Goal: Find specific page/section: Find specific page/section

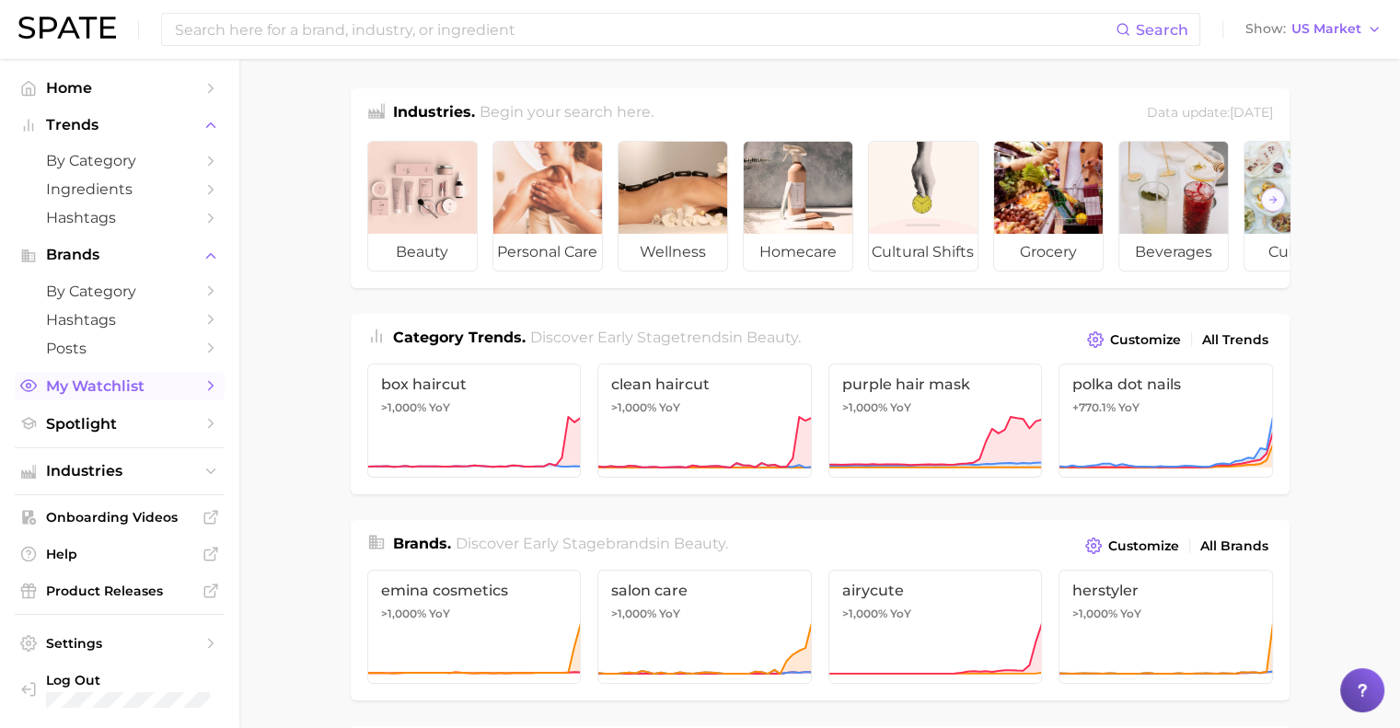
click at [38, 378] on link "My Watchlist" at bounding box center [120, 386] width 210 height 29
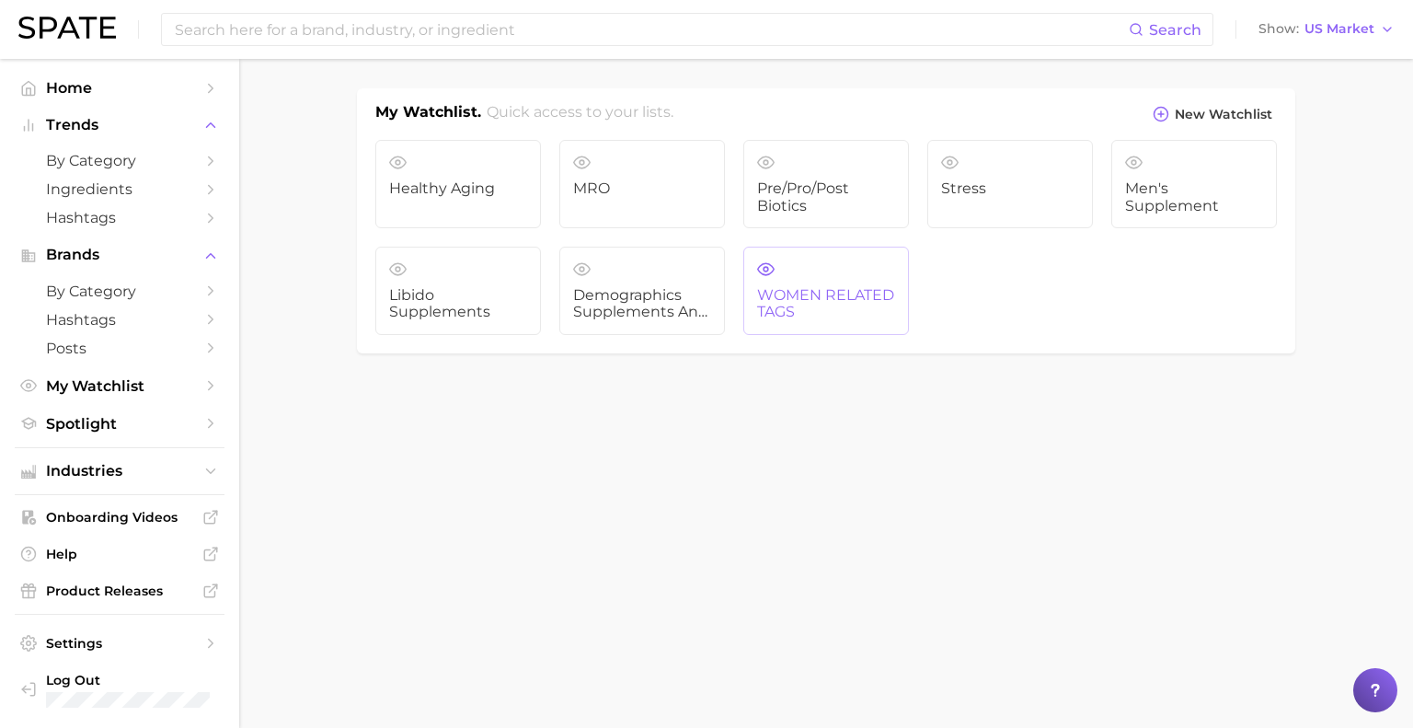
click at [836, 298] on span "WOMEN RELATED TAGS" at bounding box center [826, 304] width 138 height 34
